Goal: Information Seeking & Learning: Learn about a topic

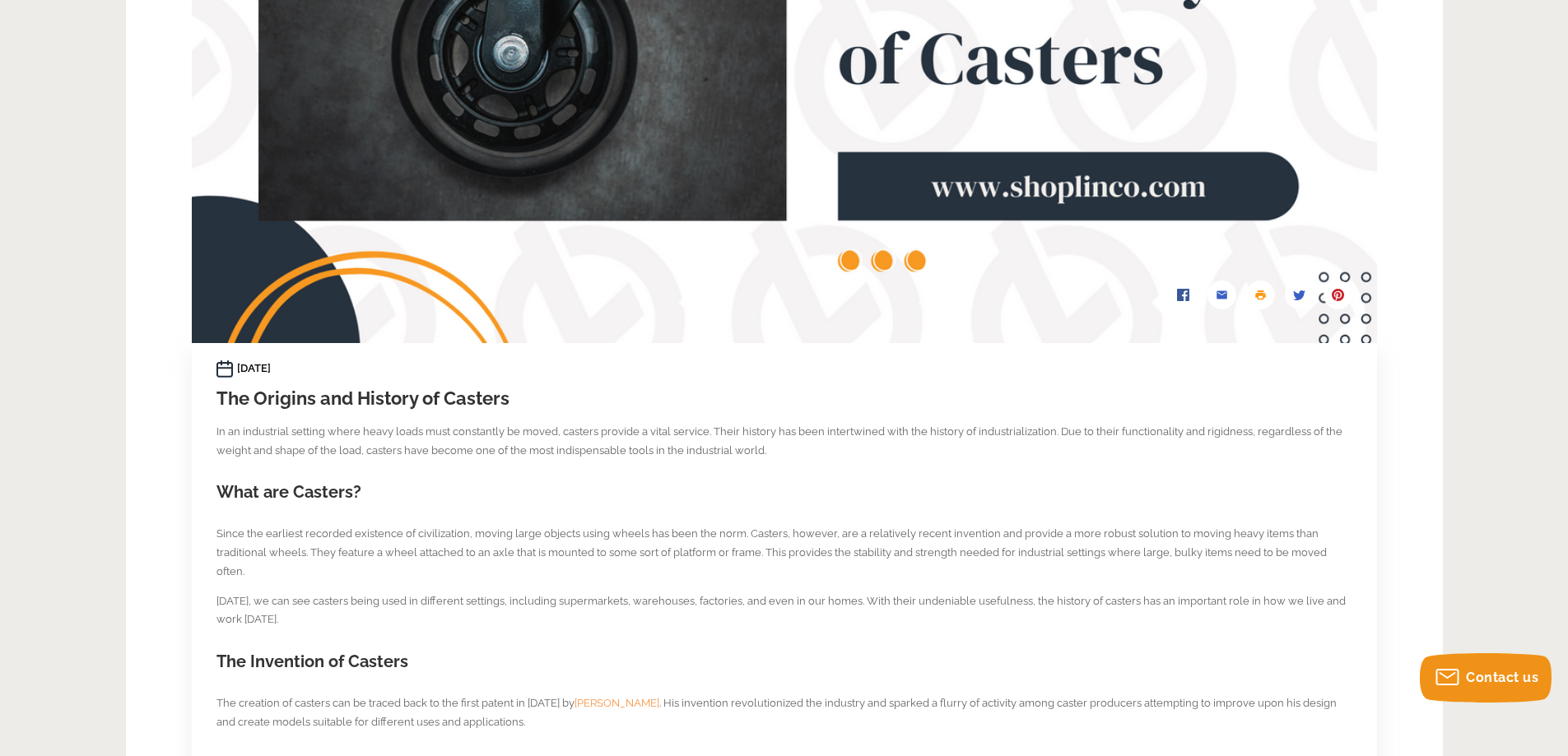
scroll to position [494, 0]
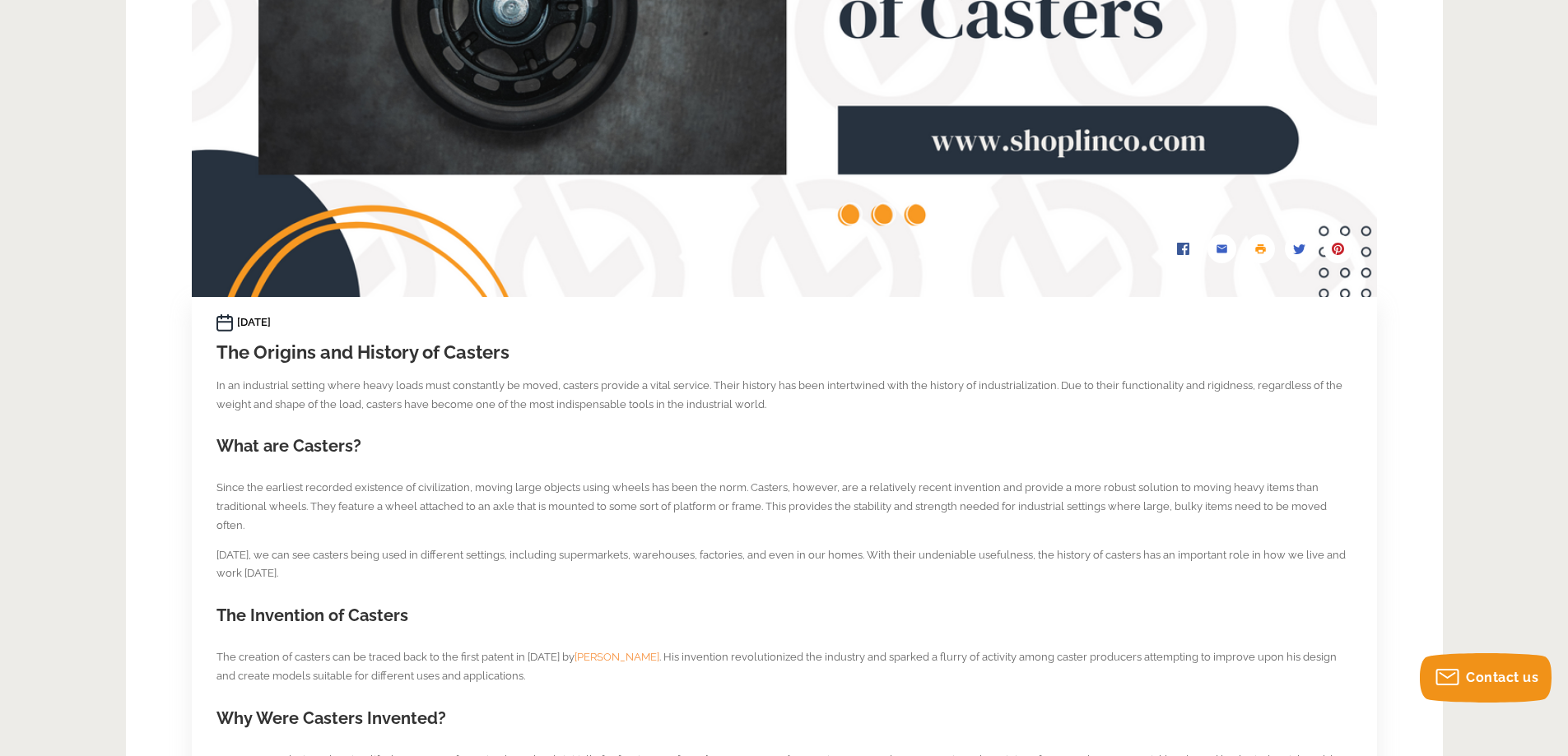
click at [363, 453] on h2 "What are Casters?" at bounding box center [784, 446] width 1136 height 24
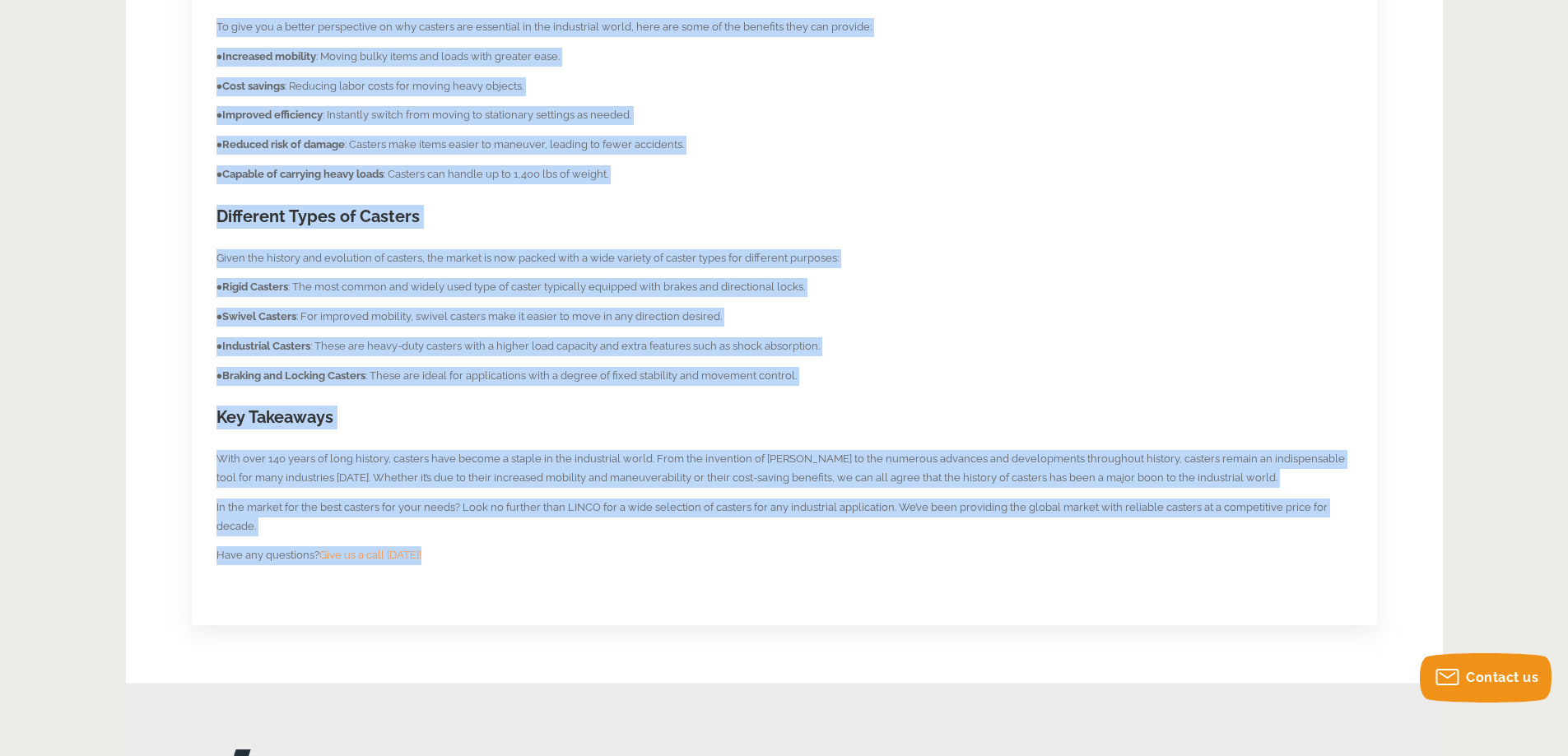
scroll to position [1690, 0]
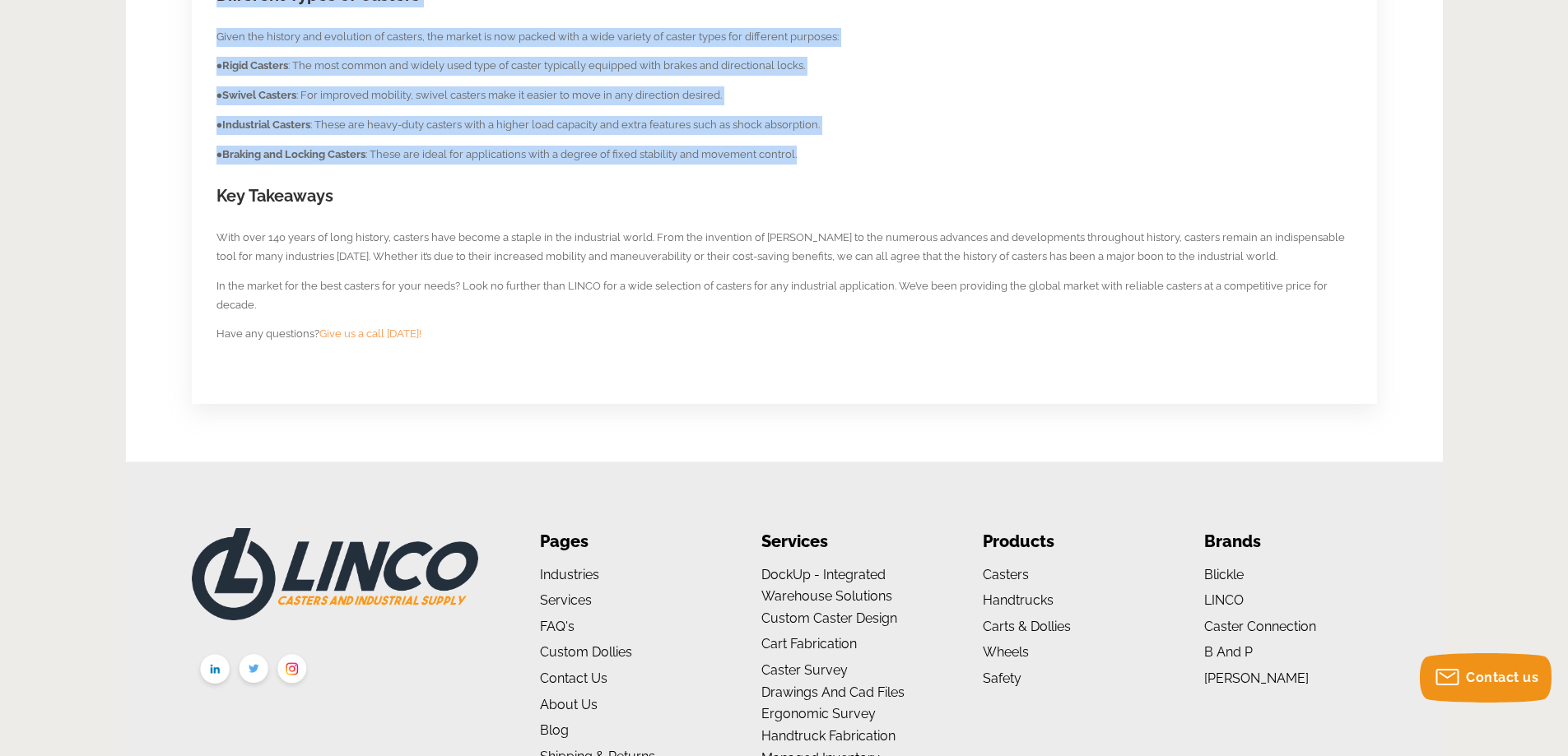
drag, startPoint x: 217, startPoint y: 385, endPoint x: 827, endPoint y: 131, distance: 660.8
copy section "In an industrial setting where heavy loads must constantly be moved, casters pr…"
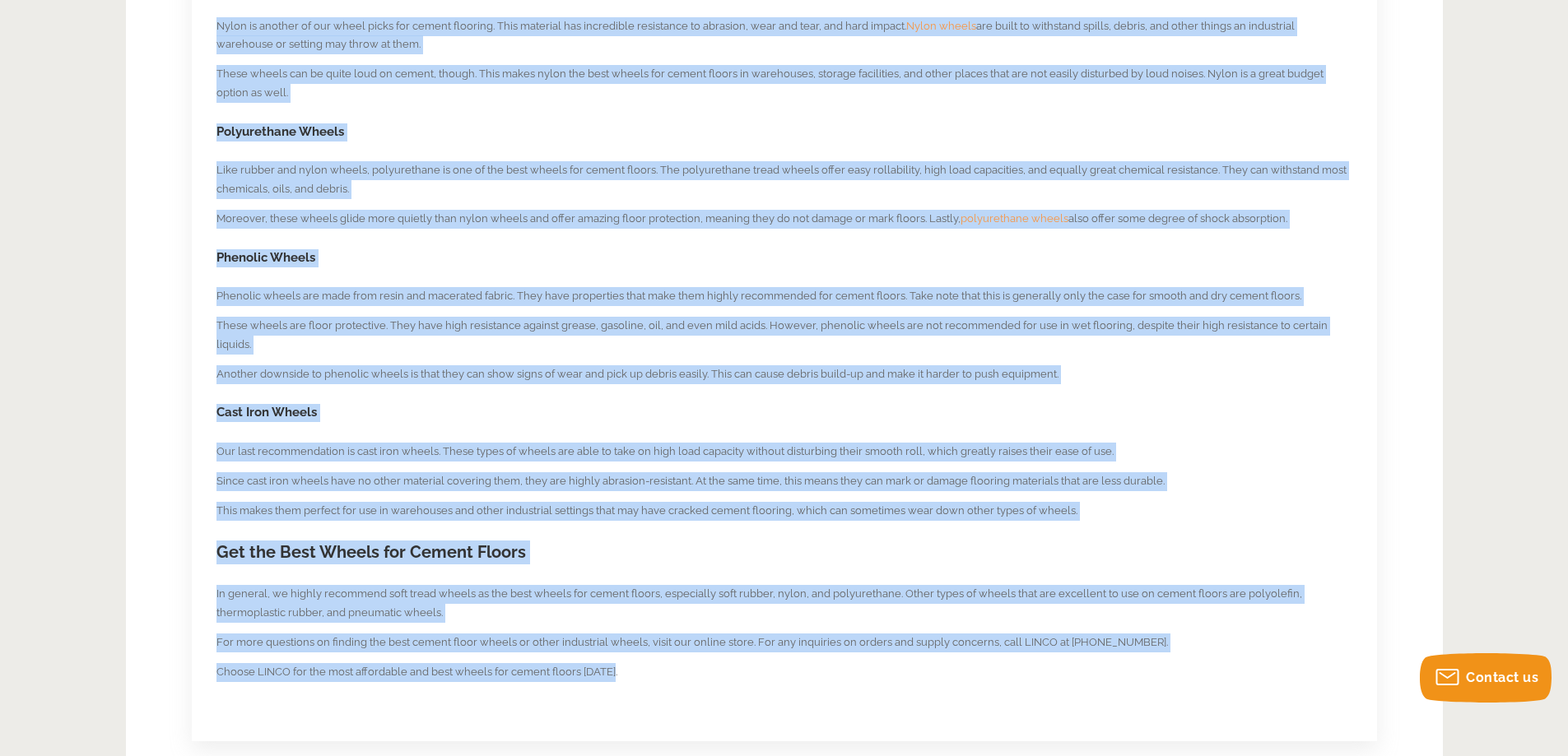
scroll to position [1474, 0]
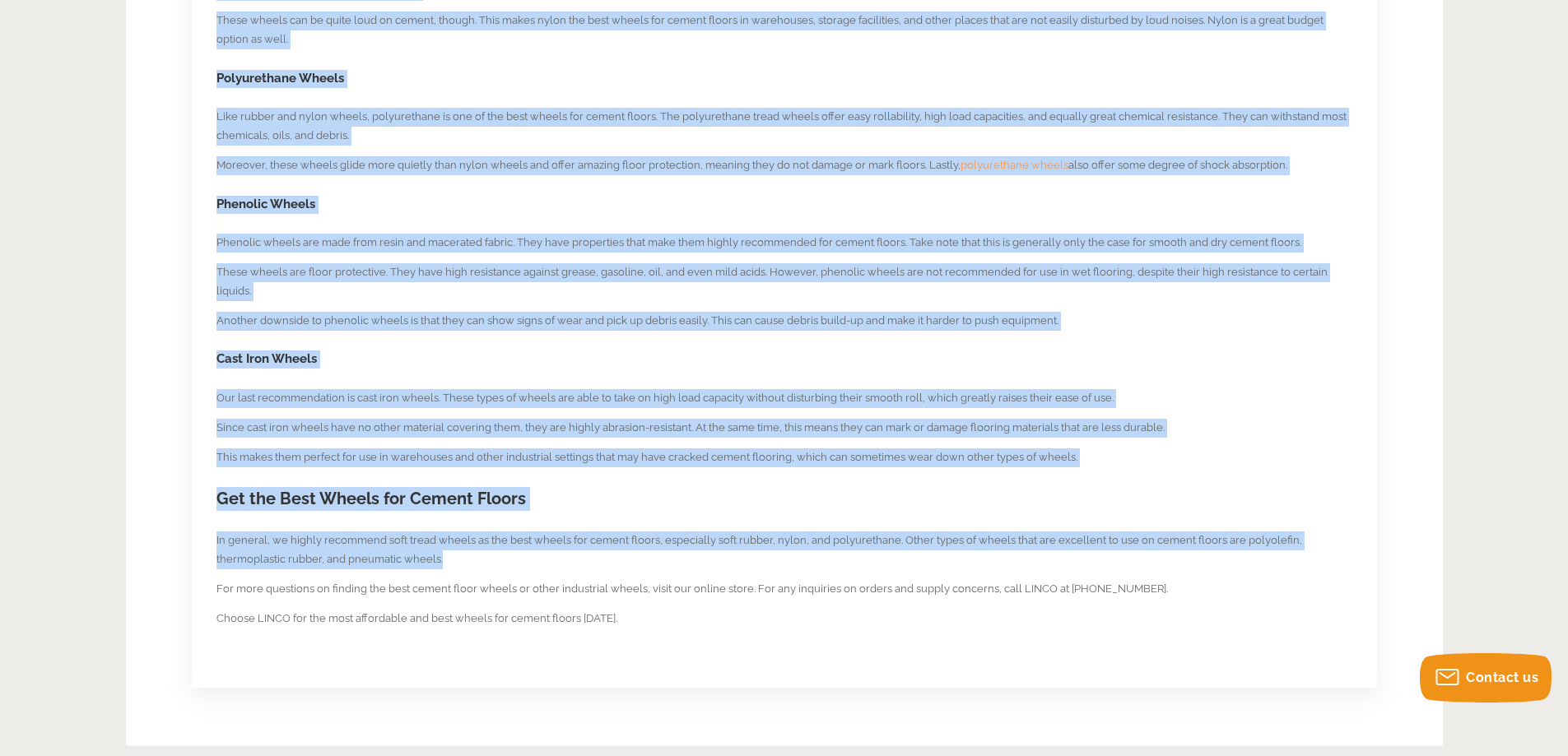
drag, startPoint x: 217, startPoint y: 137, endPoint x: 1120, endPoint y: 539, distance: 988.4
copy section "When it comes to industrial work and warehousing, there is no denying the value…"
